Goal: Task Accomplishment & Management: Manage account settings

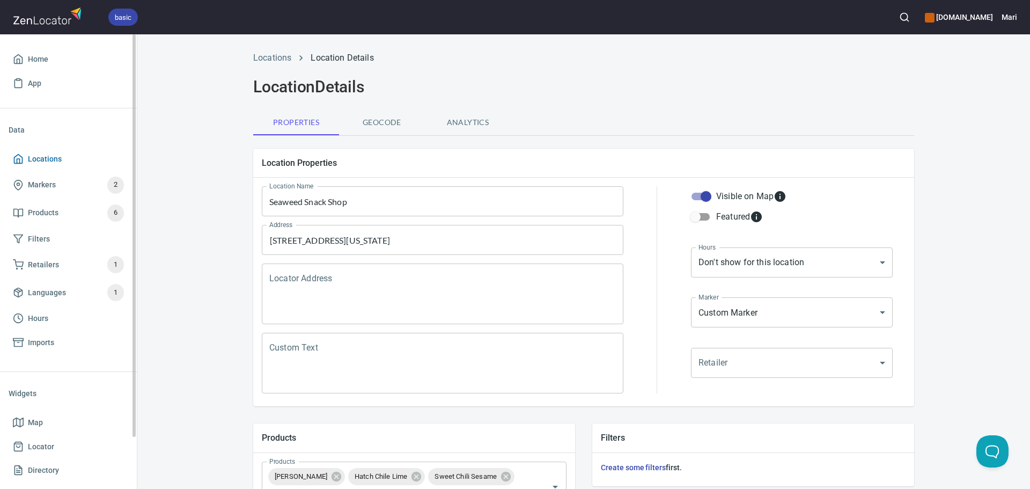
scroll to position [348, 0]
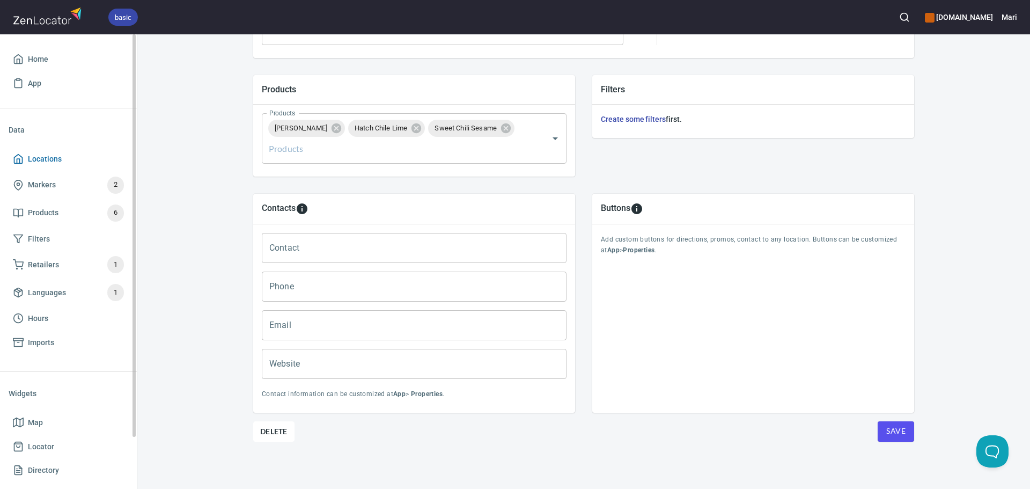
click at [47, 158] on span "Locations" at bounding box center [45, 158] width 34 height 13
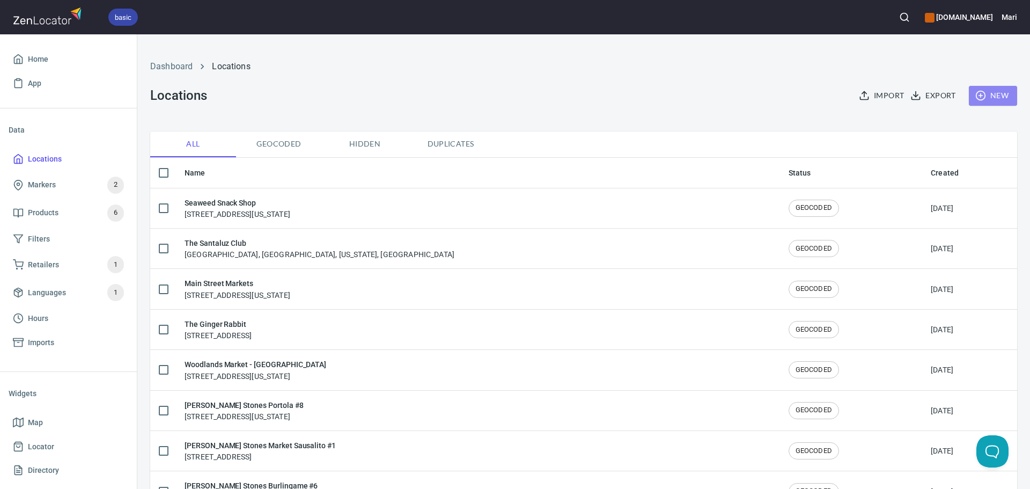
click at [997, 100] on span "New" at bounding box center [993, 95] width 31 height 13
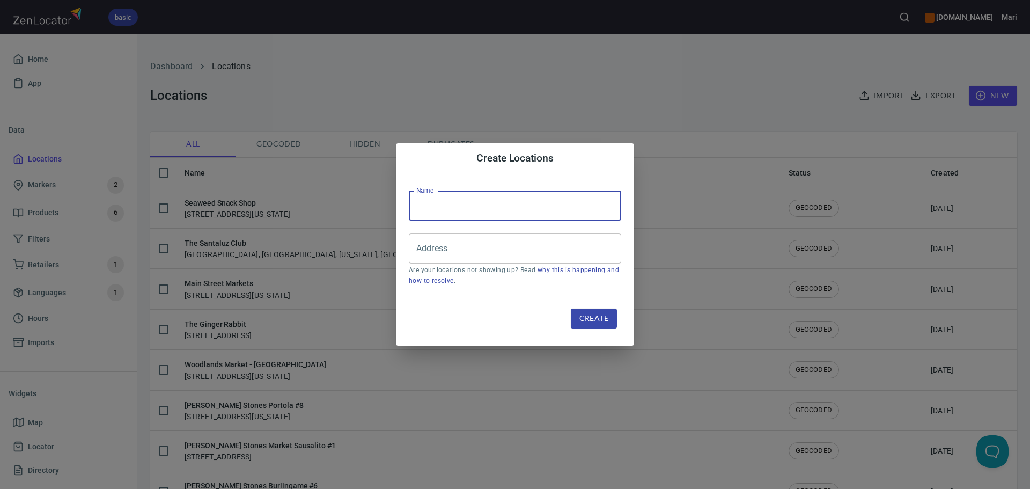
click at [472, 208] on input "text" at bounding box center [515, 205] width 212 height 30
type input "Get Healthy America"
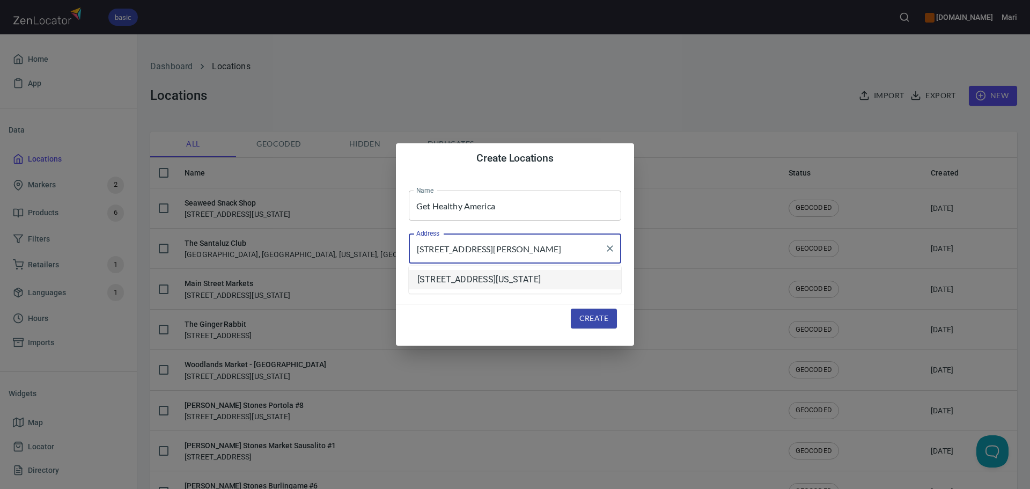
click at [493, 289] on li "[STREET_ADDRESS][US_STATE]" at bounding box center [515, 279] width 212 height 19
type input "[STREET_ADDRESS][US_STATE]"
click at [593, 317] on span "Create" at bounding box center [593, 318] width 29 height 13
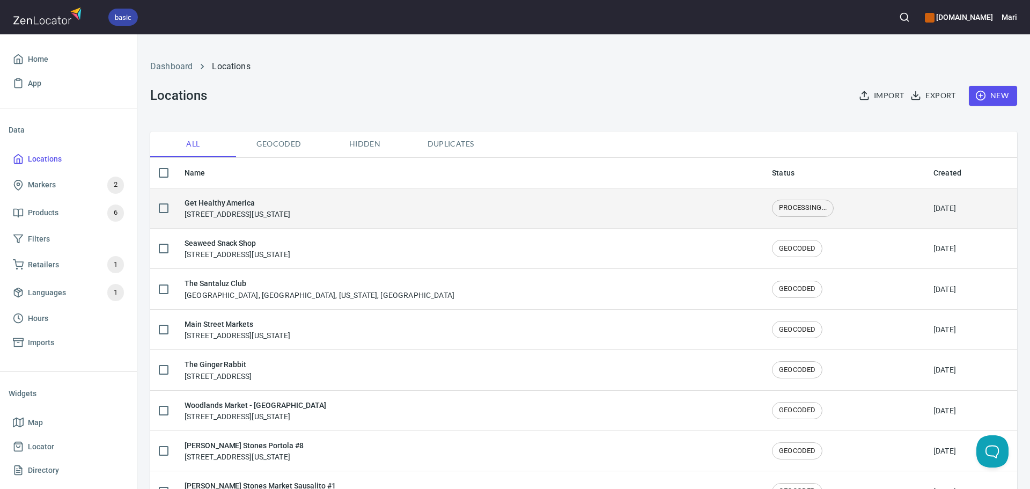
click at [204, 210] on div "Get Healthy America [STREET_ADDRESS][US_STATE]" at bounding box center [238, 208] width 106 height 23
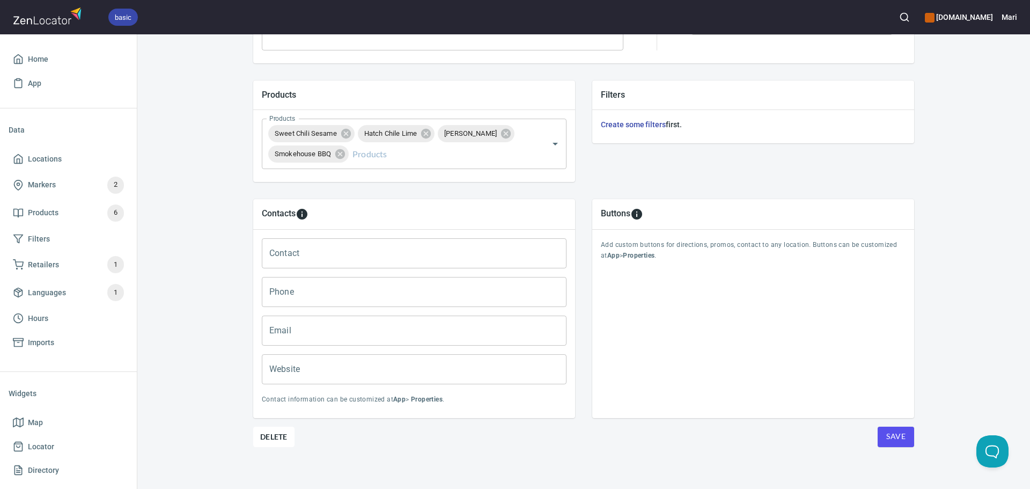
scroll to position [348, 0]
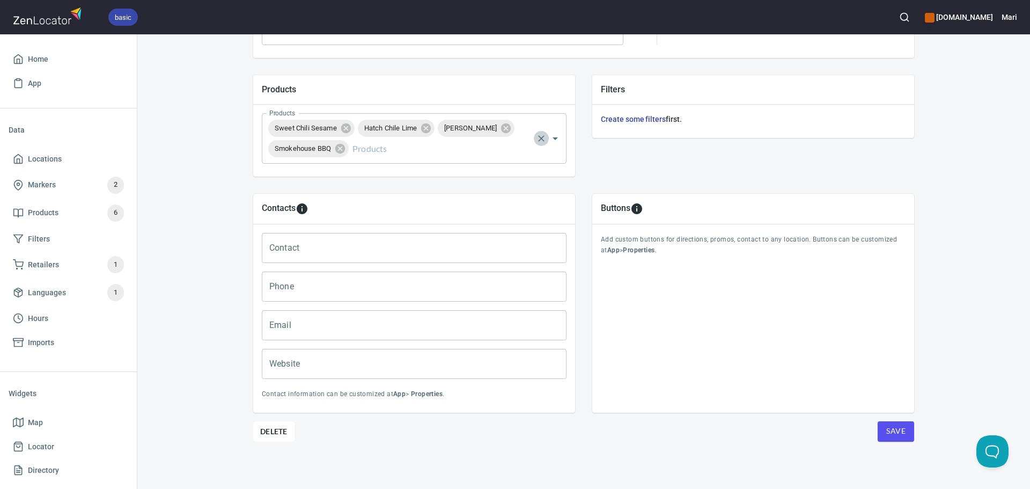
click at [540, 140] on icon "Clear" at bounding box center [541, 138] width 11 height 11
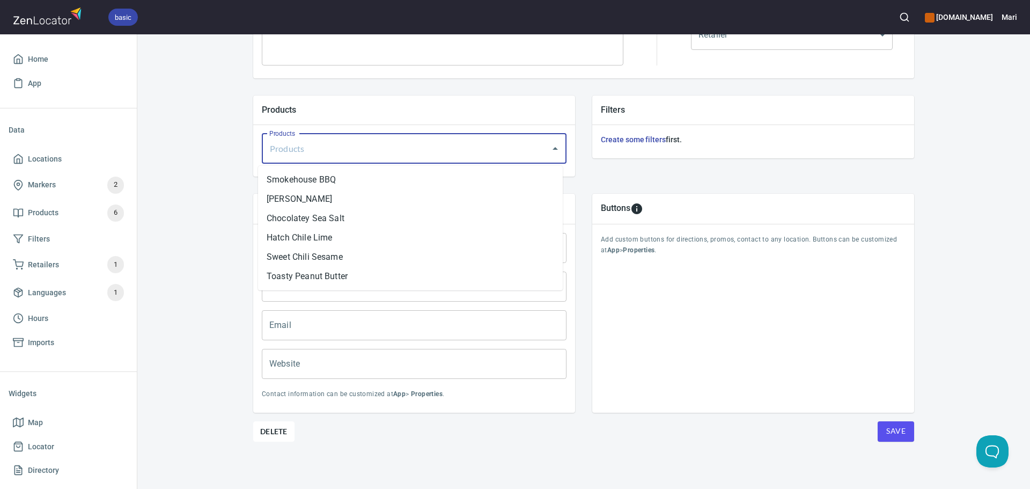
click at [307, 154] on input "Products" at bounding box center [399, 148] width 265 height 20
click at [284, 178] on li "Smokehouse BBQ" at bounding box center [410, 179] width 305 height 19
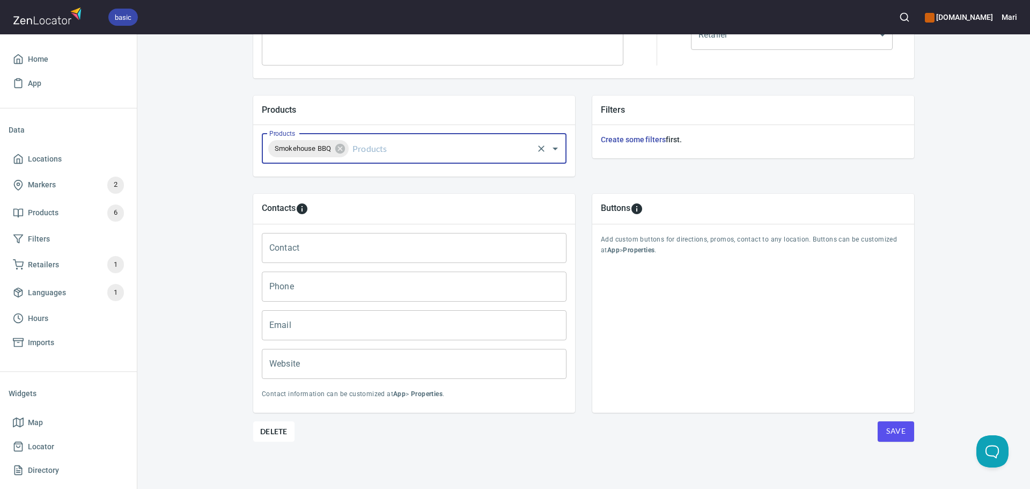
click at [374, 148] on input "Products" at bounding box center [440, 148] width 181 height 20
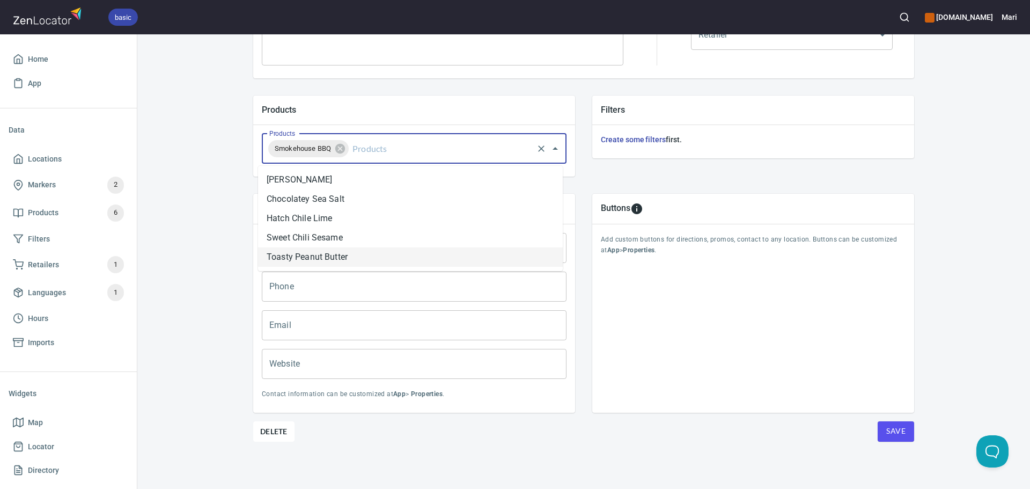
click at [311, 254] on li "Toasty Peanut Butter" at bounding box center [410, 256] width 305 height 19
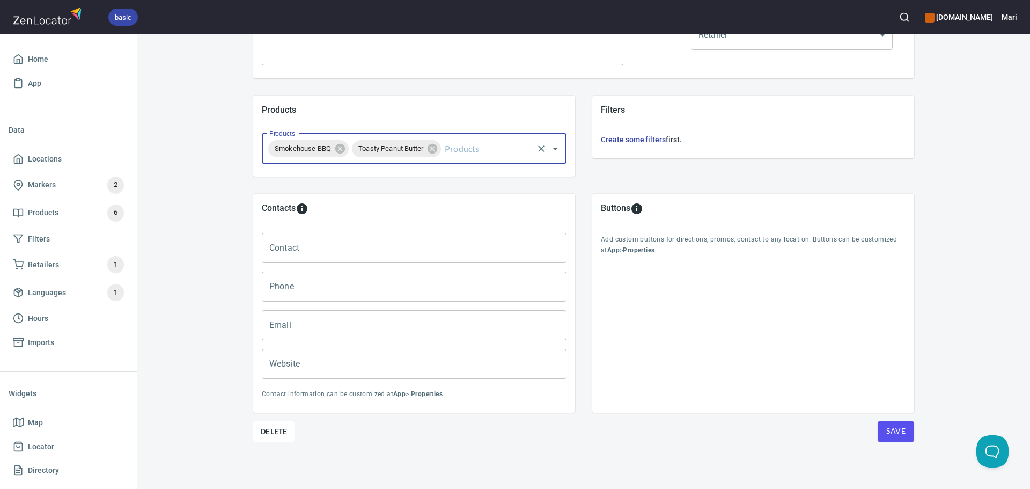
click at [887, 420] on div "Buttons Add custom buttons for directions, promos, contact to any location. But…" at bounding box center [753, 303] width 339 height 236
click at [886, 427] on span "Save" at bounding box center [895, 430] width 19 height 13
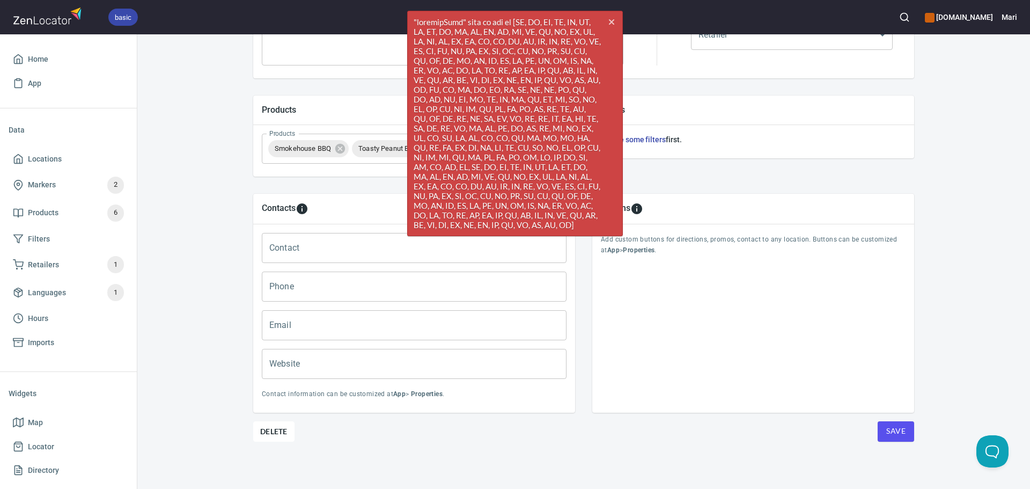
click at [891, 436] on span "Save" at bounding box center [895, 430] width 19 height 13
click at [219, 220] on div "Locations Location Details Location Details Properties Geocode Analytics Locati…" at bounding box center [583, 103] width 893 height 772
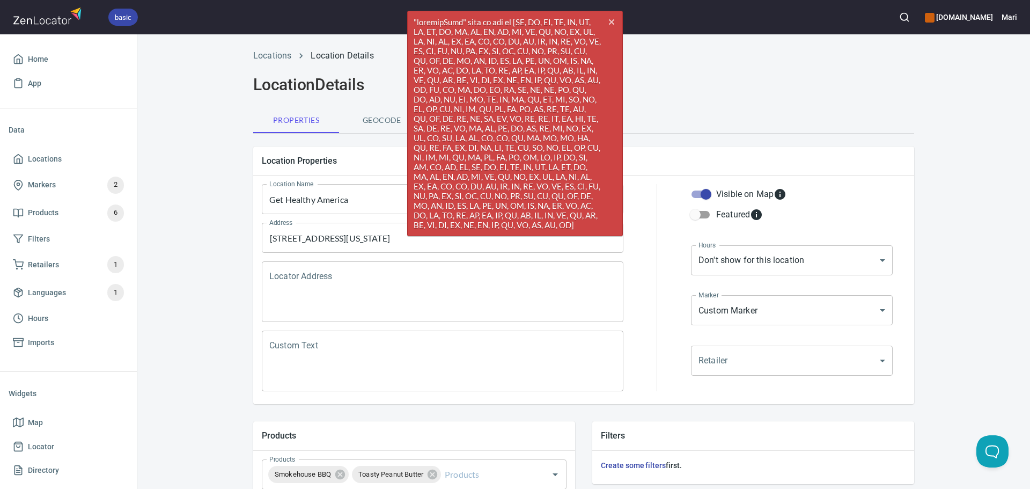
scroll to position [0, 0]
click at [216, 219] on div "Locations Location Details Location Details Properties Geocode Analytics Locati…" at bounding box center [583, 431] width 893 height 772
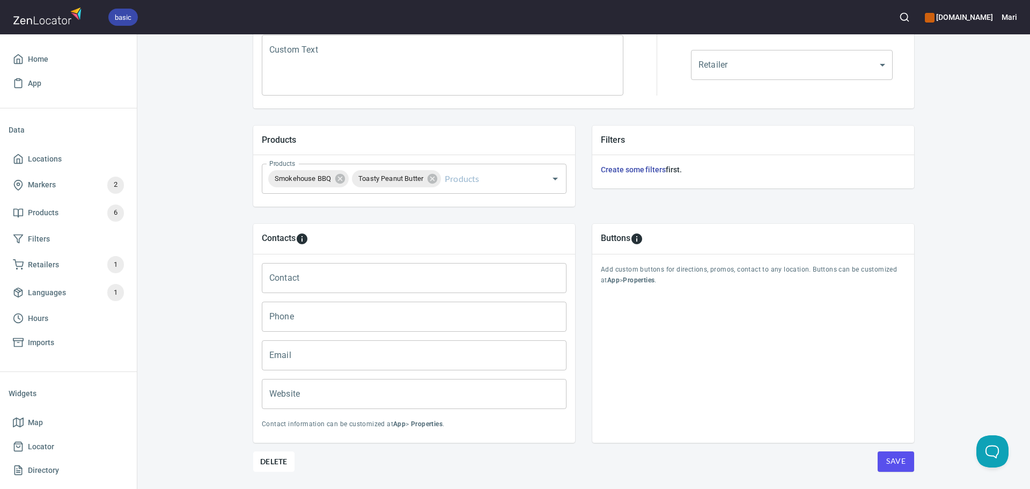
scroll to position [328, 0]
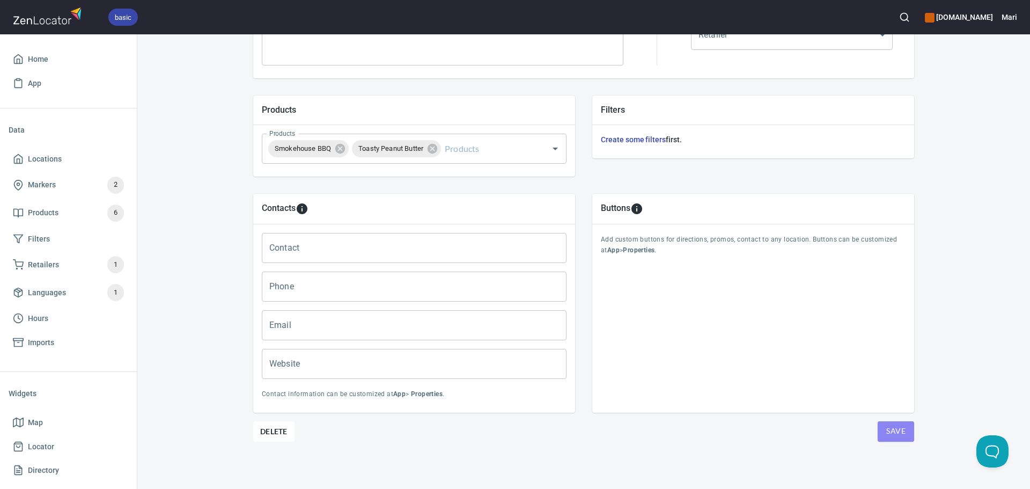
click at [911, 429] on form "Location Properties Location Name Get Healthy America Location Name Address [ST…" at bounding box center [583, 126] width 661 height 629
click at [907, 426] on button "Save" at bounding box center [896, 431] width 36 height 20
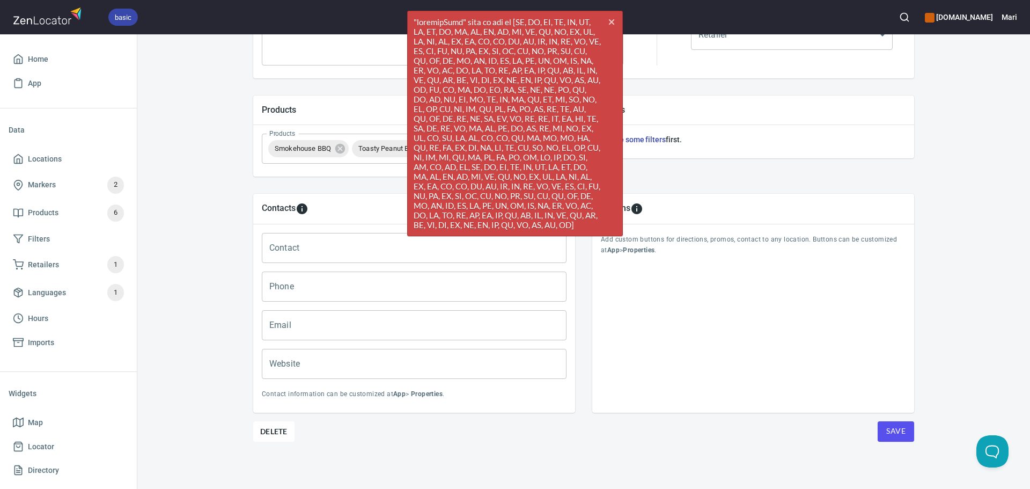
click at [179, 227] on div "Locations Location Details Location Details Properties Geocode Analytics Locati…" at bounding box center [583, 103] width 893 height 772
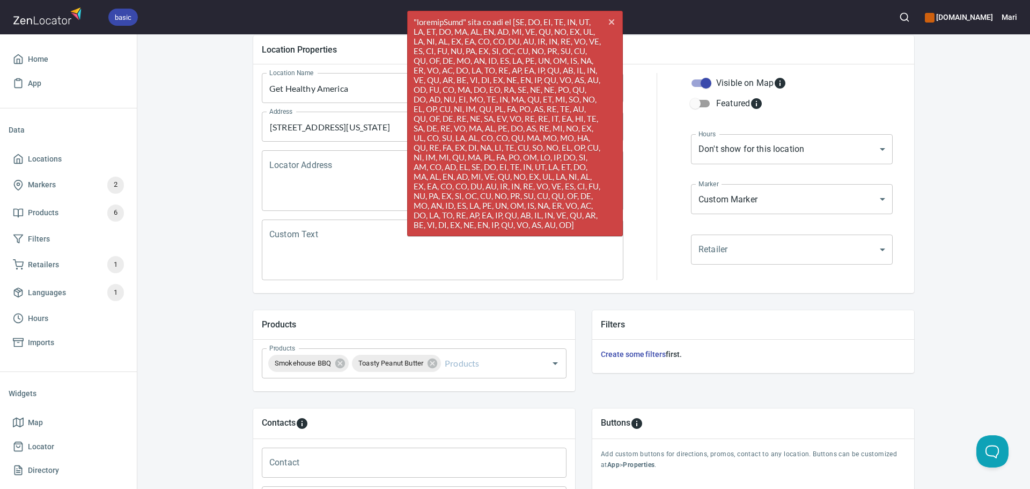
scroll to position [60, 0]
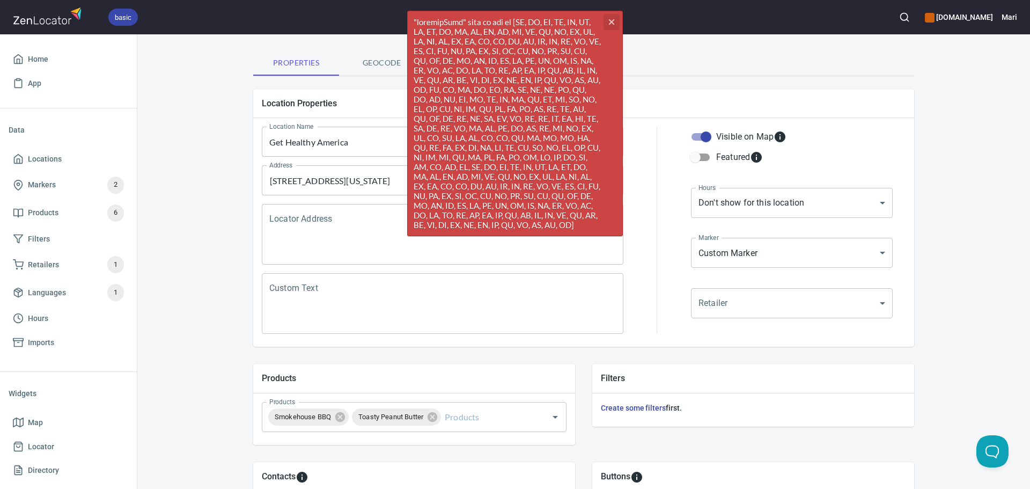
click at [609, 20] on icon "button" at bounding box center [611, 21] width 5 height 5
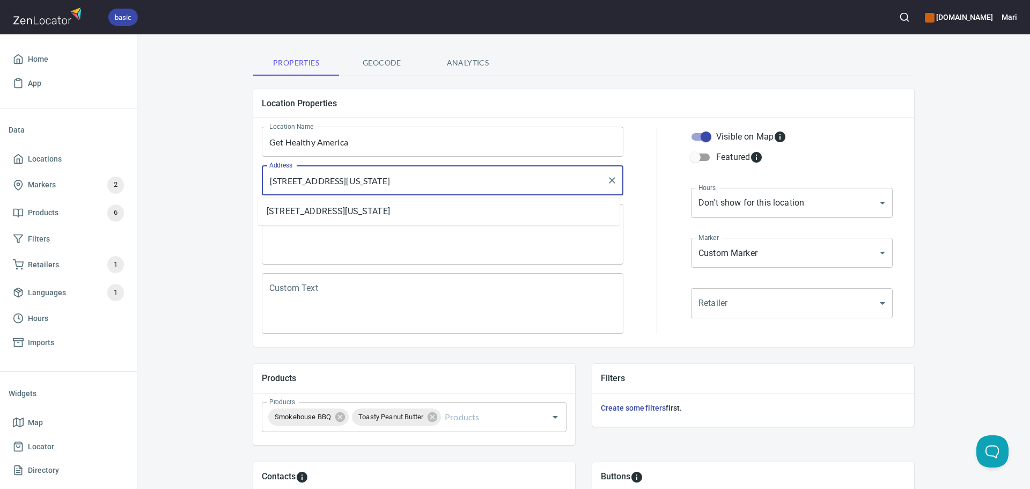
drag, startPoint x: 439, startPoint y: 180, endPoint x: 503, endPoint y: 183, distance: 63.9
click at [503, 183] on input "[STREET_ADDRESS][US_STATE]" at bounding box center [435, 180] width 336 height 20
click at [326, 210] on li "[STREET_ADDRESS][US_STATE]" at bounding box center [439, 211] width 362 height 19
type input "[STREET_ADDRESS][US_STATE]"
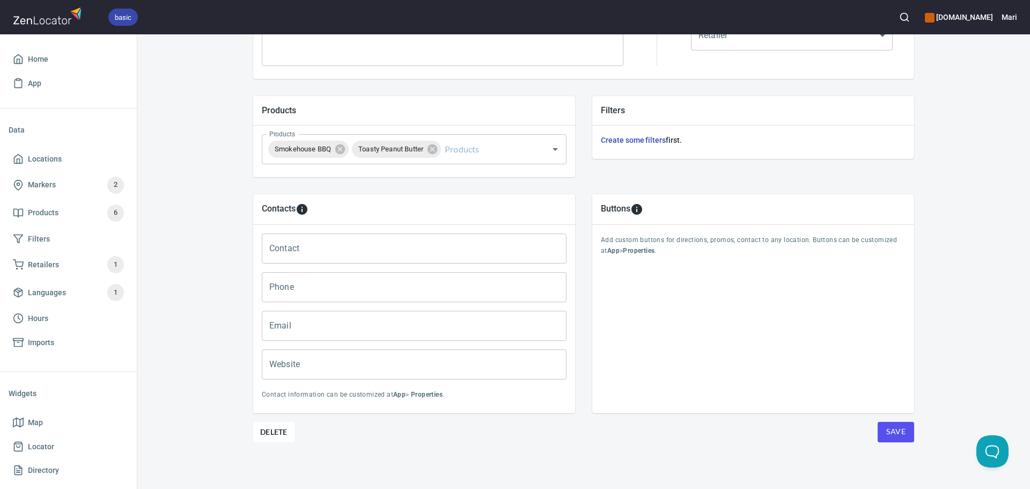
scroll to position [328, 0]
click at [895, 439] on button "Save" at bounding box center [896, 431] width 36 height 20
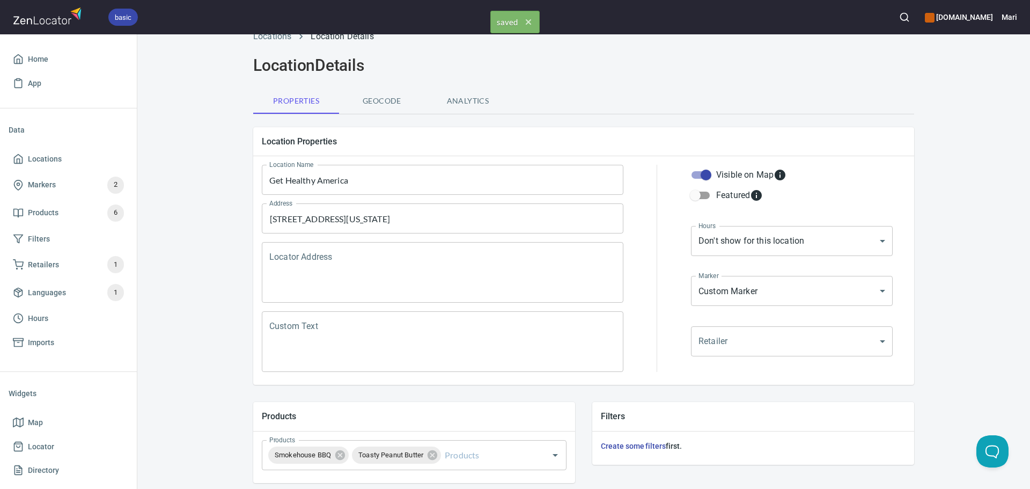
scroll to position [0, 0]
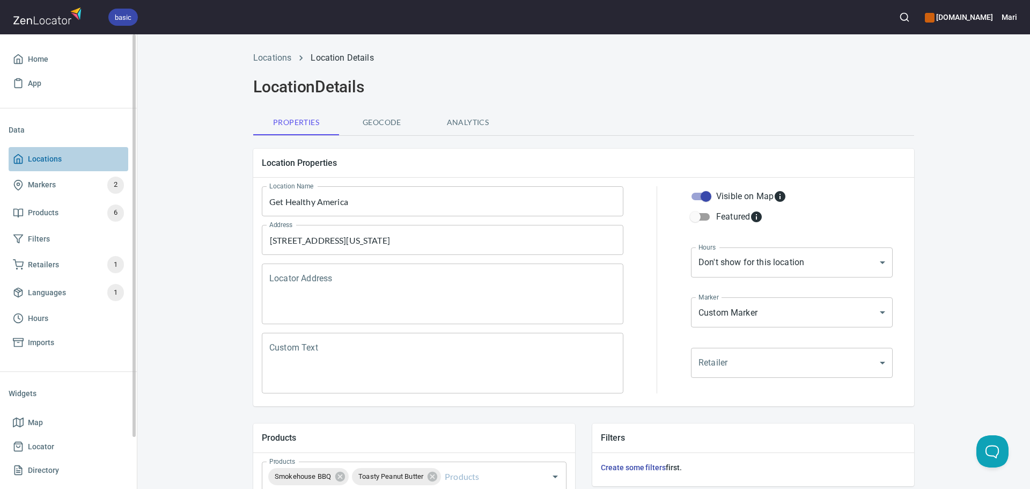
click at [76, 162] on span "Locations" at bounding box center [68, 158] width 111 height 13
